Goal: Find contact information: Find contact information

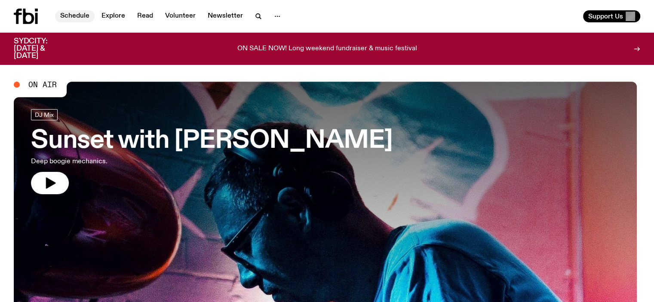
click at [81, 16] on link "Schedule" at bounding box center [75, 16] width 40 height 12
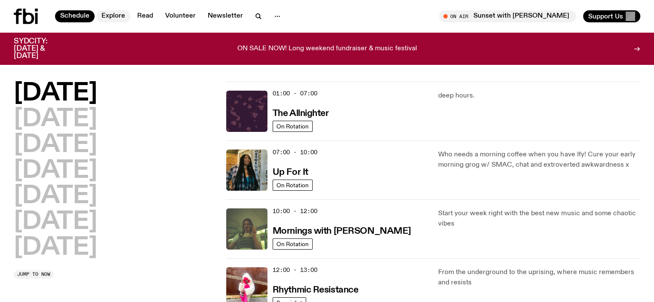
click at [125, 18] on link "Explore" at bounding box center [113, 16] width 34 height 12
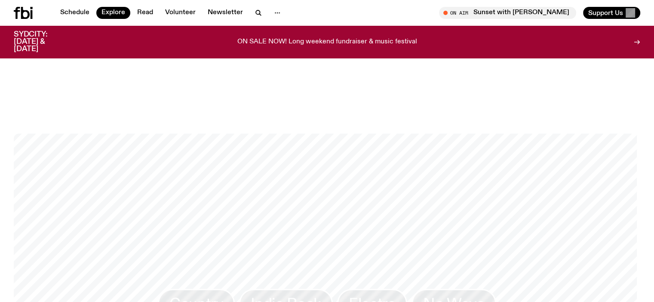
scroll to position [1207, 0]
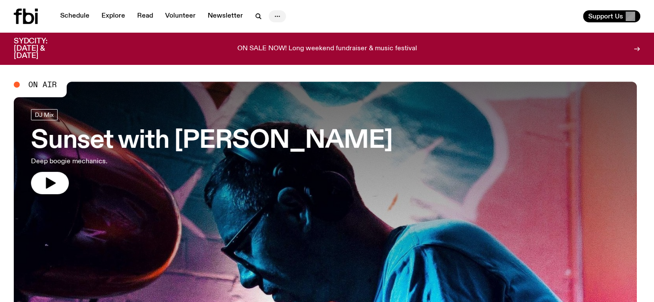
click at [274, 14] on icon "button" at bounding box center [277, 16] width 10 height 10
click at [284, 32] on link "About Us" at bounding box center [277, 34] width 43 height 12
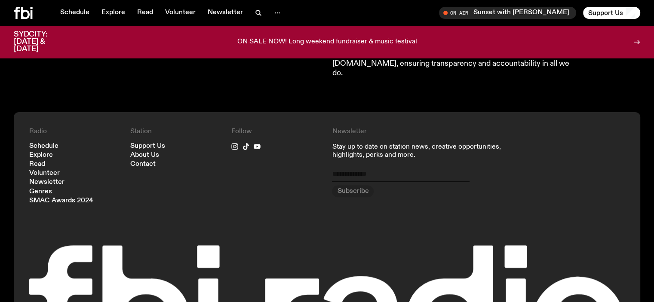
scroll to position [937, 0]
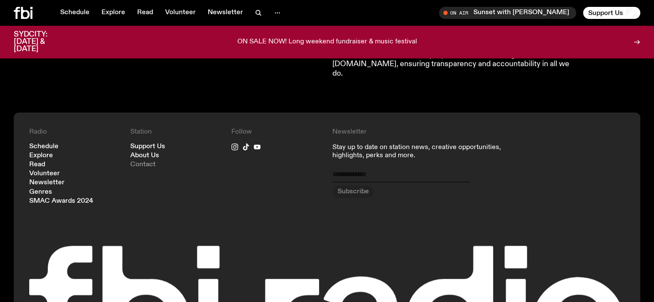
click at [141, 162] on link "Contact" at bounding box center [142, 165] width 25 height 6
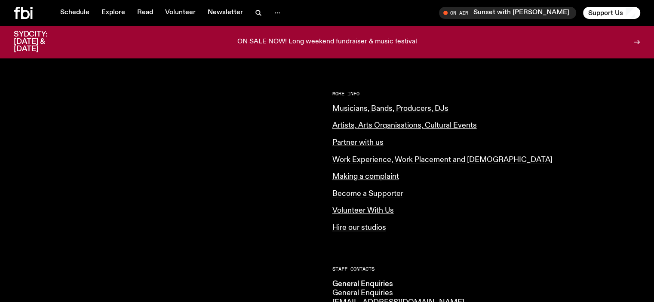
scroll to position [284, 0]
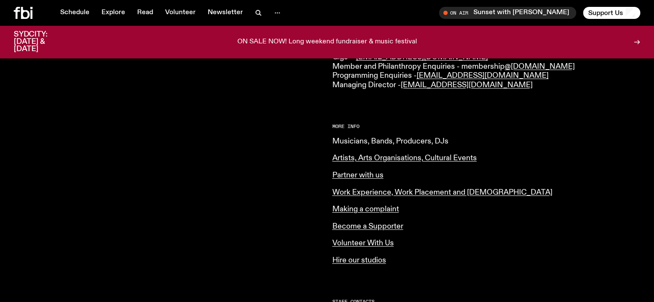
click at [363, 140] on link "Musicians, Bands, Producers, DJs" at bounding box center [391, 142] width 116 height 8
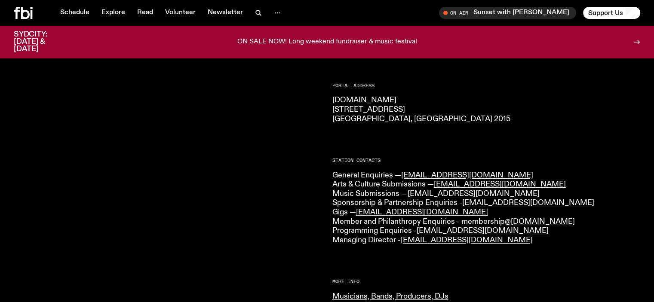
scroll to position [129, 0]
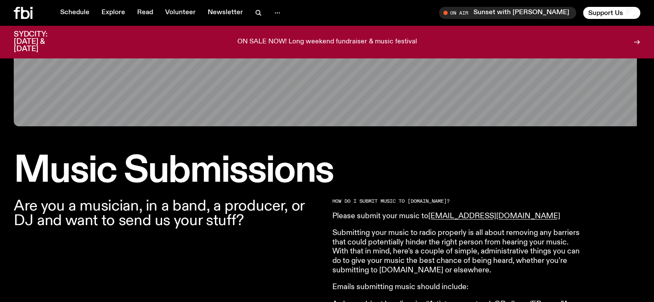
scroll to position [155, 0]
click at [17, 14] on icon at bounding box center [23, 13] width 19 height 12
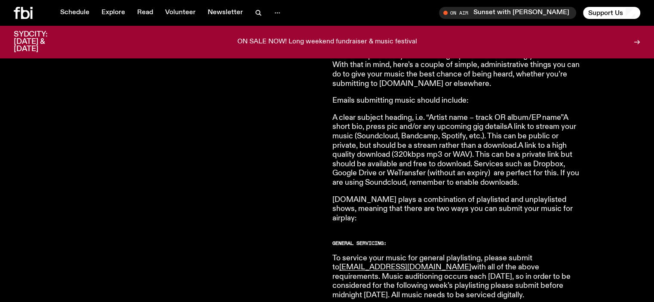
scroll to position [342, 0]
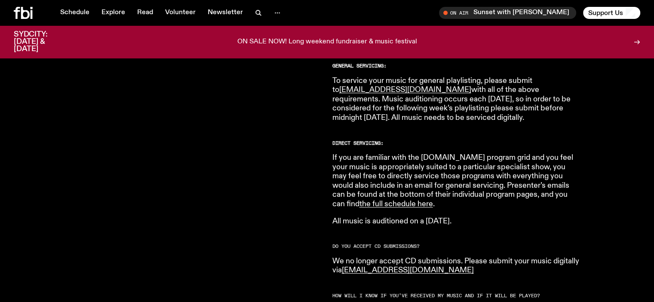
scroll to position [523, 0]
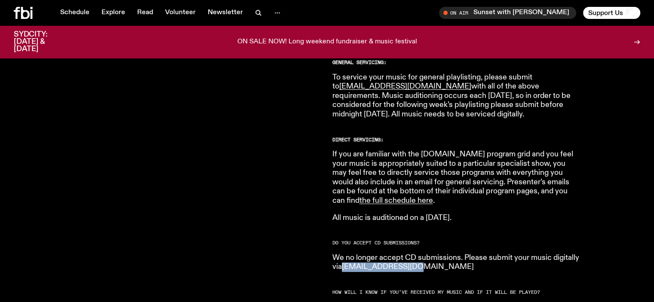
drag, startPoint x: 415, startPoint y: 259, endPoint x: 345, endPoint y: 258, distance: 70.1
click at [345, 258] on p "We no longer accept CD submissions. Please submit your music digitally via [EMA…" at bounding box center [457, 263] width 248 height 18
copy link "[EMAIL_ADDRESS][DOMAIN_NAME]"
